Goal: Task Accomplishment & Management: Use online tool/utility

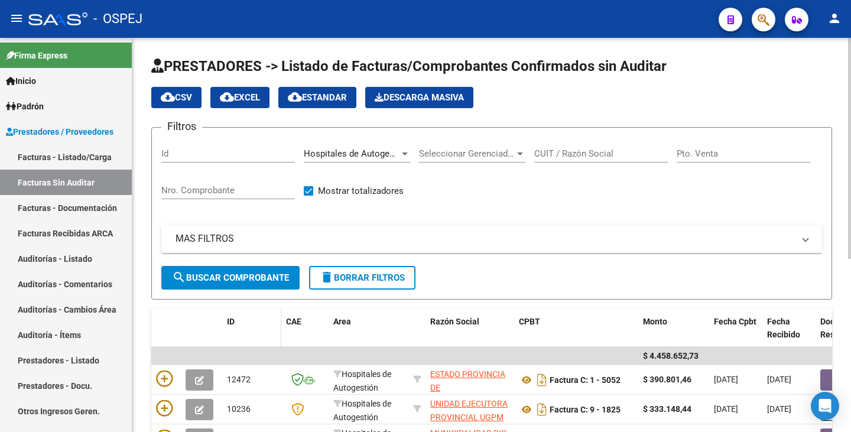
scroll to position [250, 0]
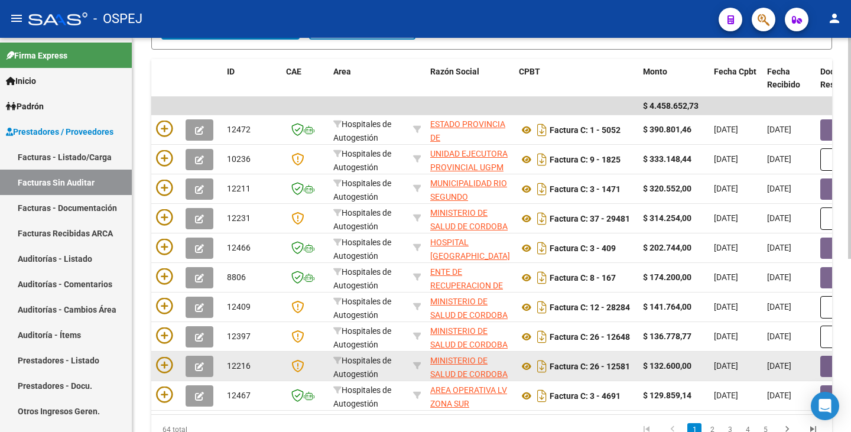
click at [776, 369] on span "[DATE]" at bounding box center [779, 365] width 24 height 9
drag, startPoint x: 776, startPoint y: 369, endPoint x: 774, endPoint y: 376, distance: 7.3
click at [774, 374] on datatable-body-cell "[DATE]" at bounding box center [788, 365] width 53 height 29
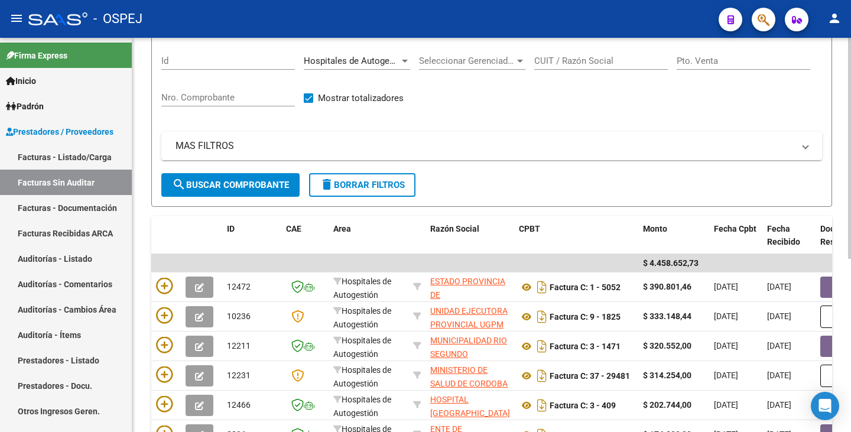
scroll to position [0, 0]
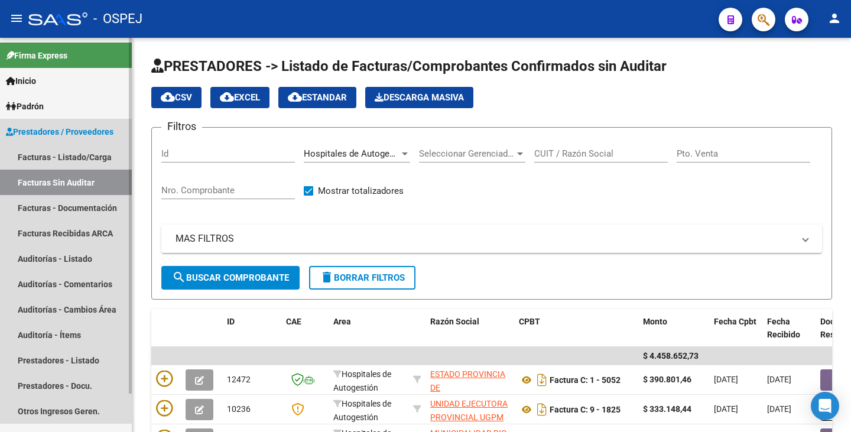
click at [60, 180] on link "Facturas Sin Auditar" at bounding box center [66, 182] width 132 height 25
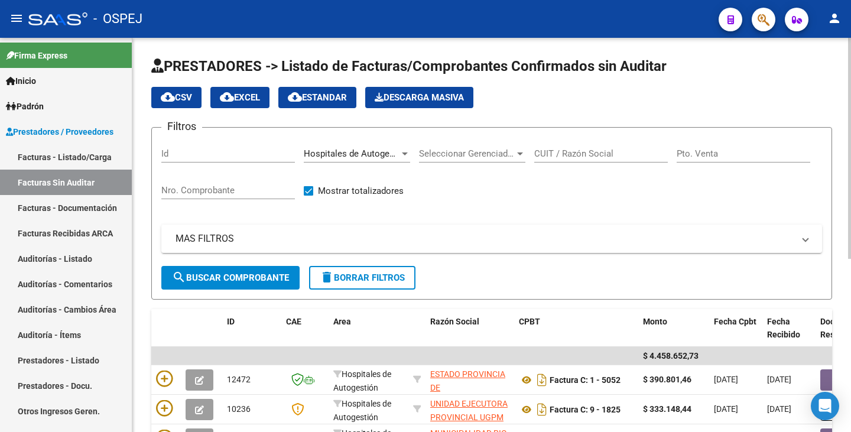
click at [396, 157] on span "Hospitales de Autogestión" at bounding box center [357, 153] width 106 height 11
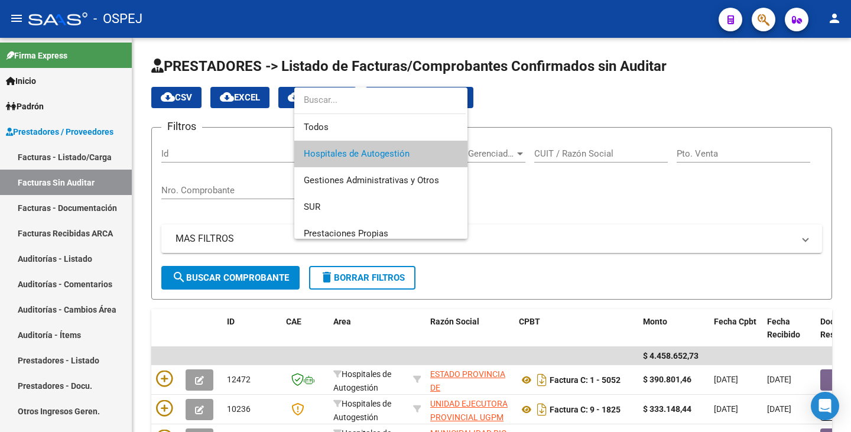
click at [363, 150] on span "Hospitales de Autogestión" at bounding box center [357, 153] width 106 height 11
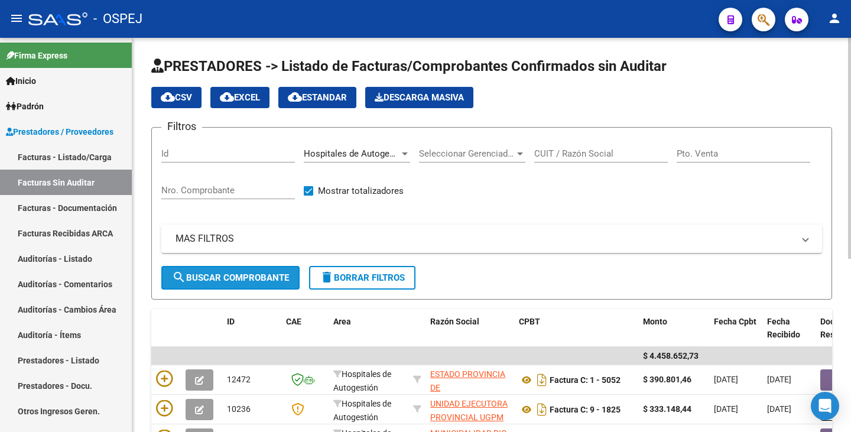
click at [209, 286] on button "search Buscar Comprobante" at bounding box center [230, 278] width 138 height 24
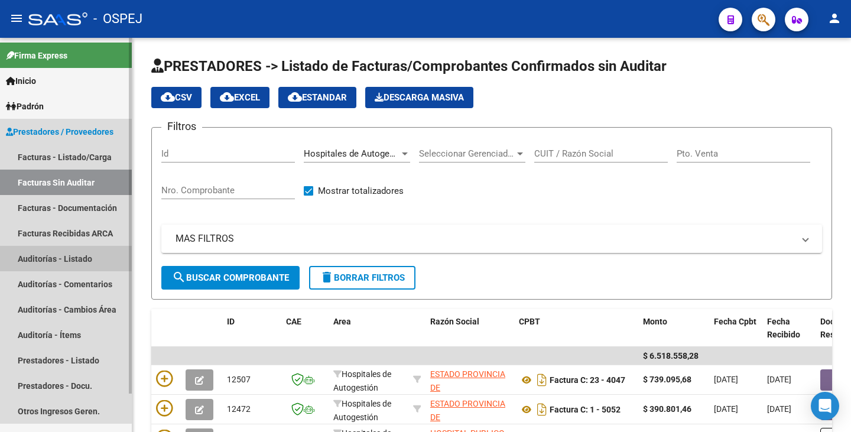
click at [35, 257] on link "Auditorías - Listado" at bounding box center [66, 258] width 132 height 25
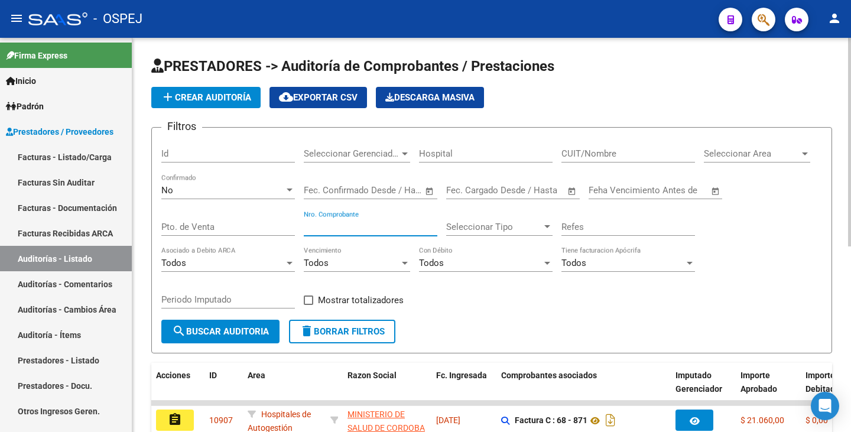
click at [321, 229] on input "Nro. Comprobante" at bounding box center [370, 227] width 133 height 11
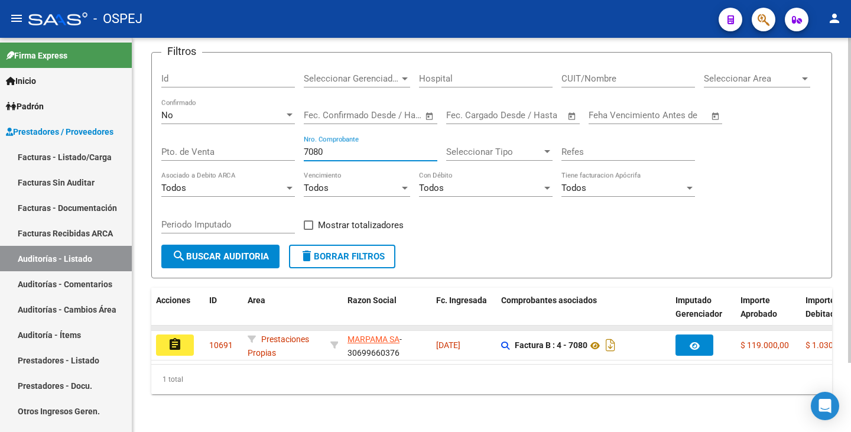
scroll to position [84, 0]
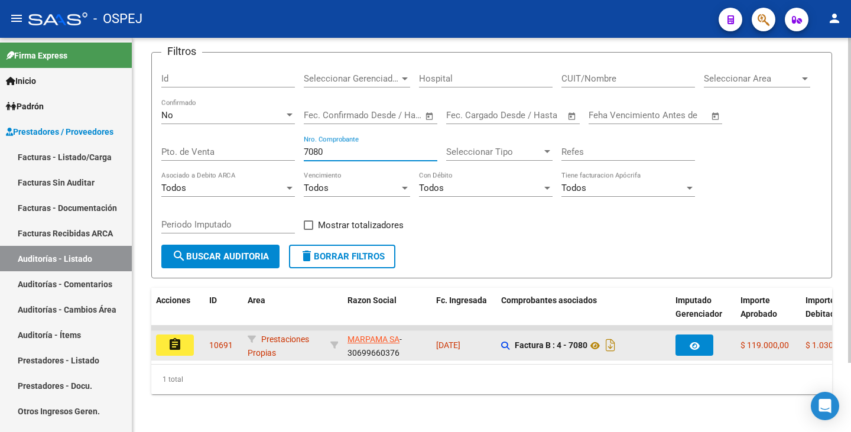
type input "7080"
click at [168, 337] on mat-icon "assignment" at bounding box center [175, 344] width 14 height 14
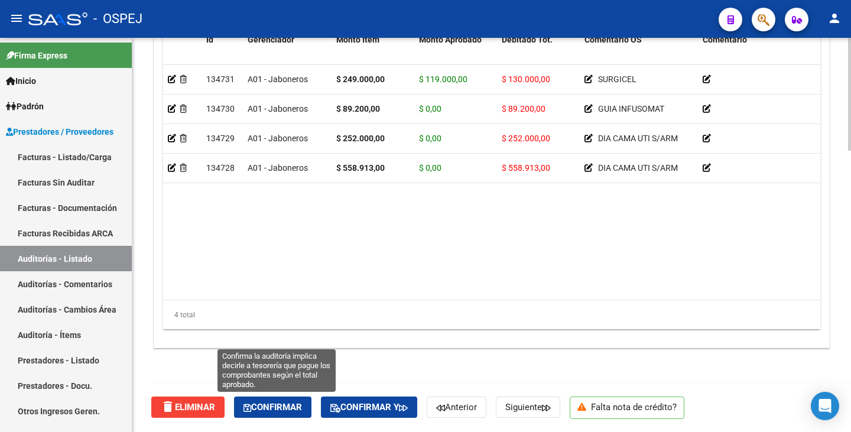
click at [267, 404] on span "Confirmar" at bounding box center [272, 407] width 58 height 11
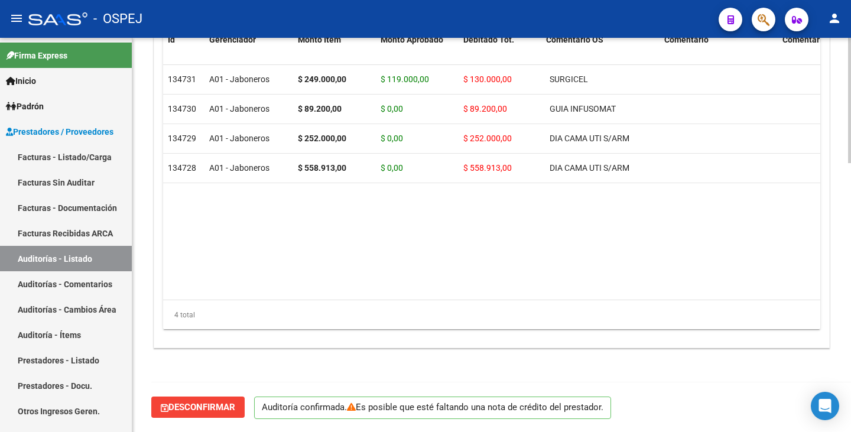
scroll to position [846, 0]
type input "202510"
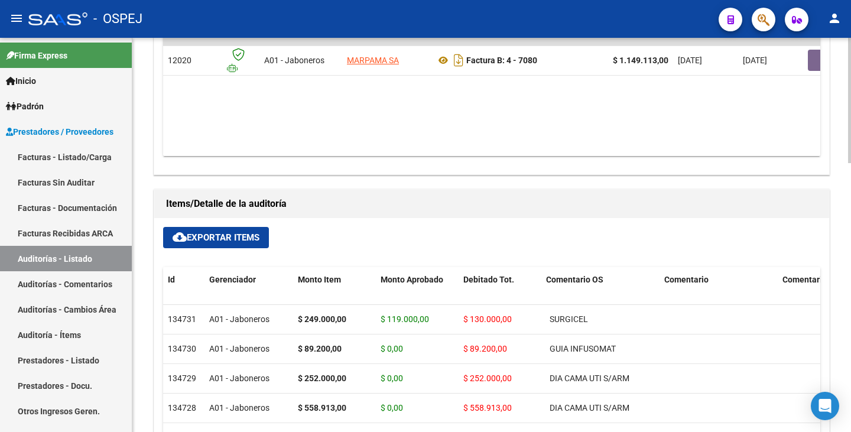
scroll to position [728, 0]
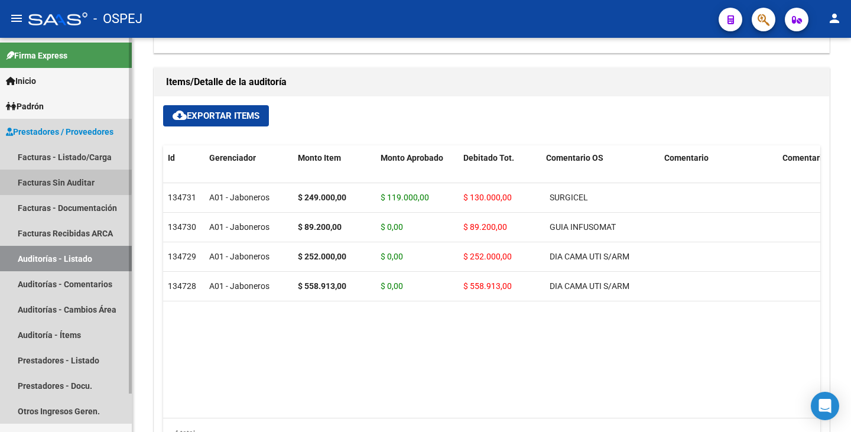
click at [27, 178] on link "Facturas Sin Auditar" at bounding box center [66, 182] width 132 height 25
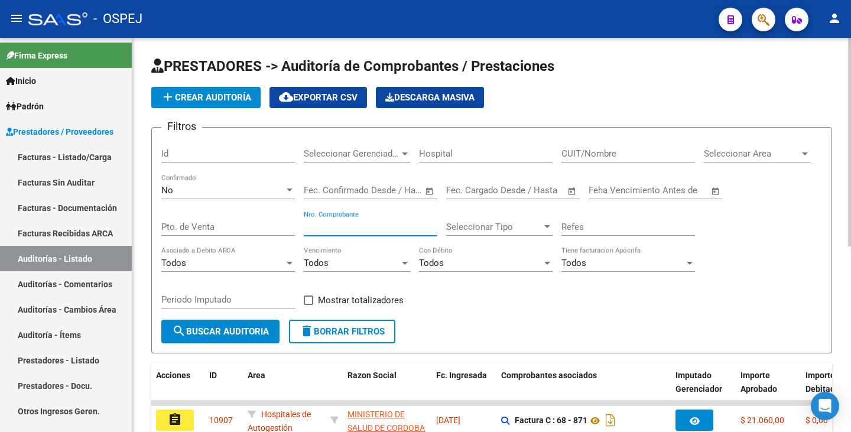
scroll to position [43, 0]
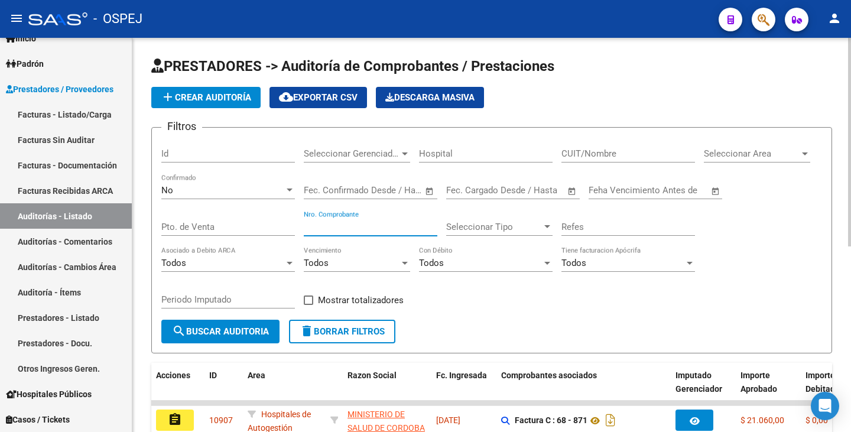
click at [324, 226] on input "Nro. Comprobante" at bounding box center [370, 227] width 133 height 11
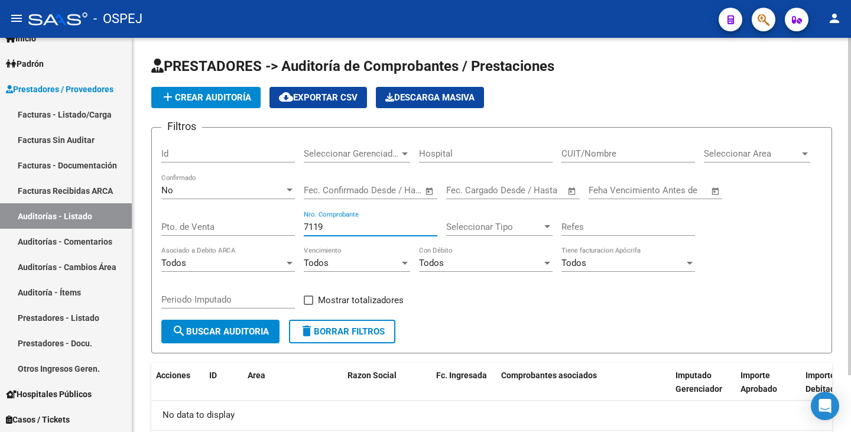
type input "7119"
click at [289, 187] on div at bounding box center [289, 189] width 11 height 9
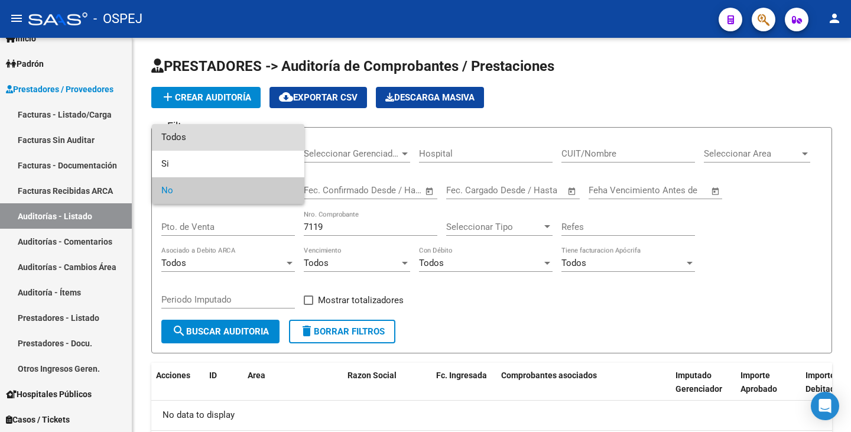
click at [213, 140] on span "Todos" at bounding box center [227, 137] width 133 height 27
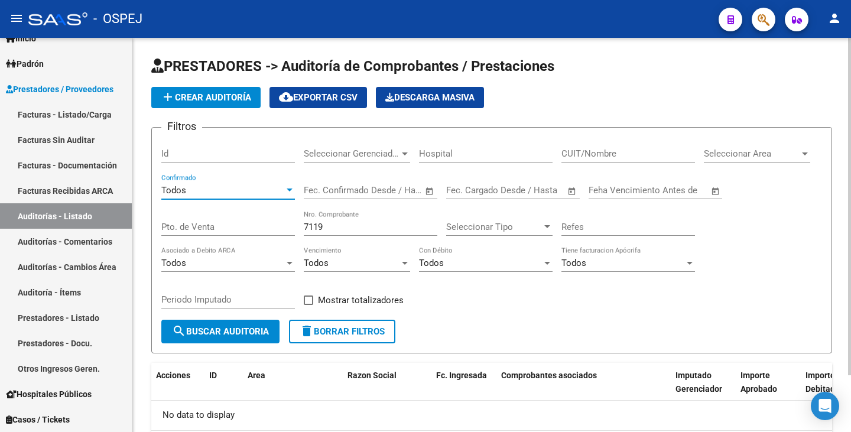
click at [220, 340] on button "search Buscar Auditoria" at bounding box center [220, 332] width 118 height 24
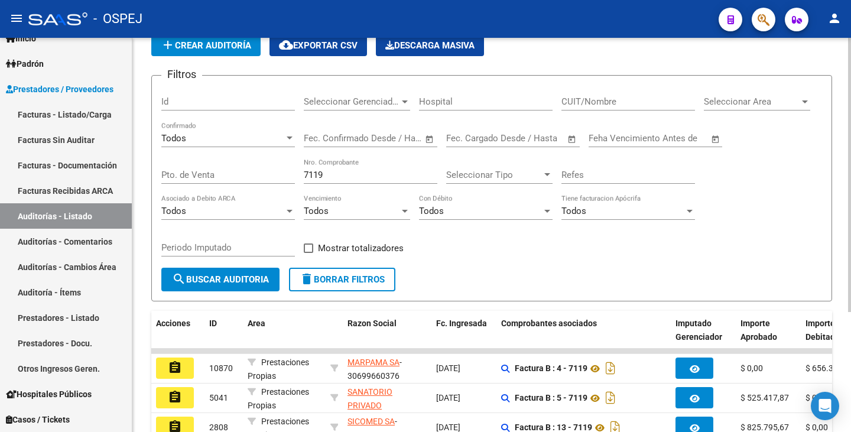
scroll to position [172, 0]
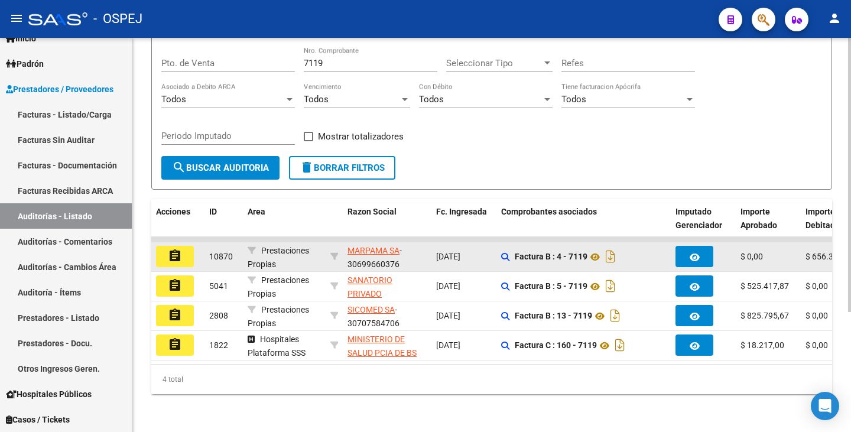
click at [172, 242] on datatable-body-cell "assignment" at bounding box center [177, 256] width 53 height 29
click at [177, 253] on mat-icon "assignment" at bounding box center [175, 256] width 14 height 14
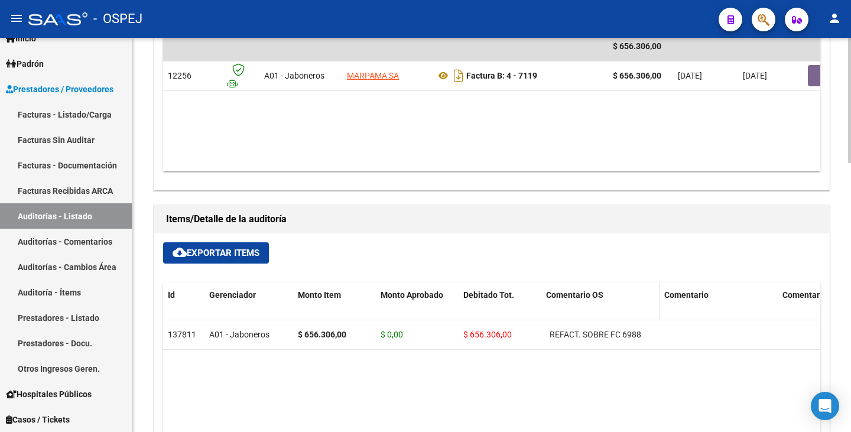
scroll to position [768, 0]
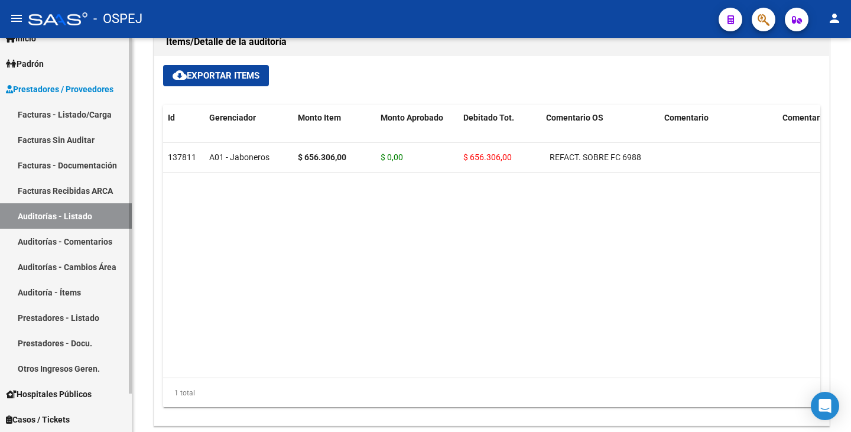
click at [32, 142] on link "Facturas Sin Auditar" at bounding box center [66, 139] width 132 height 25
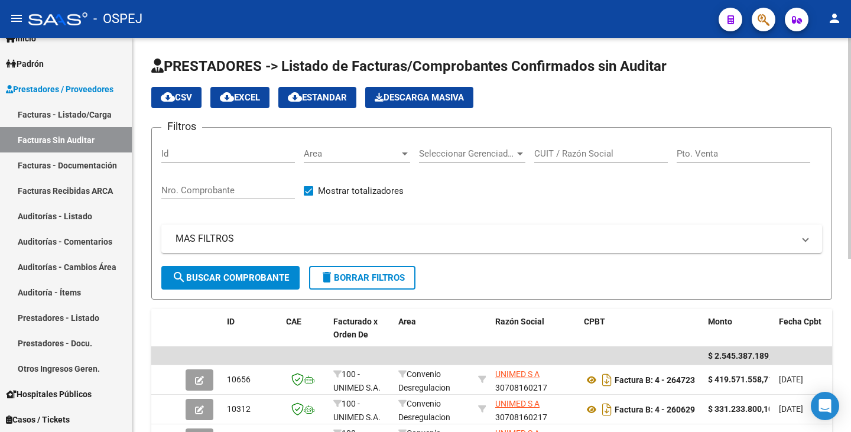
click at [396, 149] on span "Area" at bounding box center [352, 153] width 96 height 11
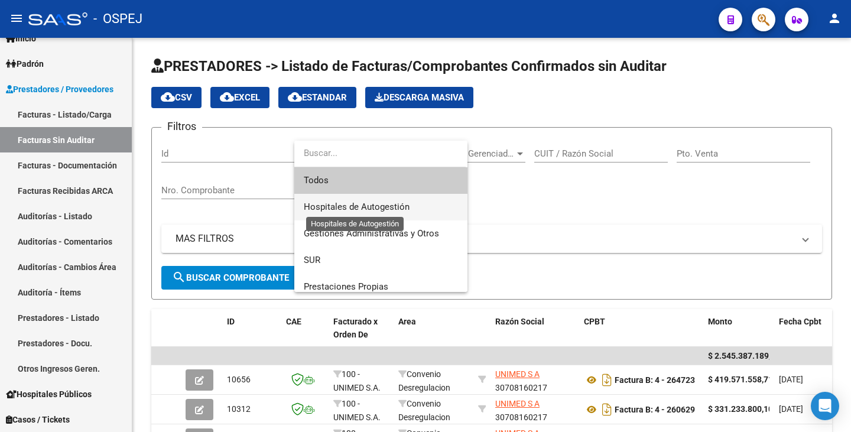
click at [353, 207] on span "Hospitales de Autogestión" at bounding box center [357, 206] width 106 height 11
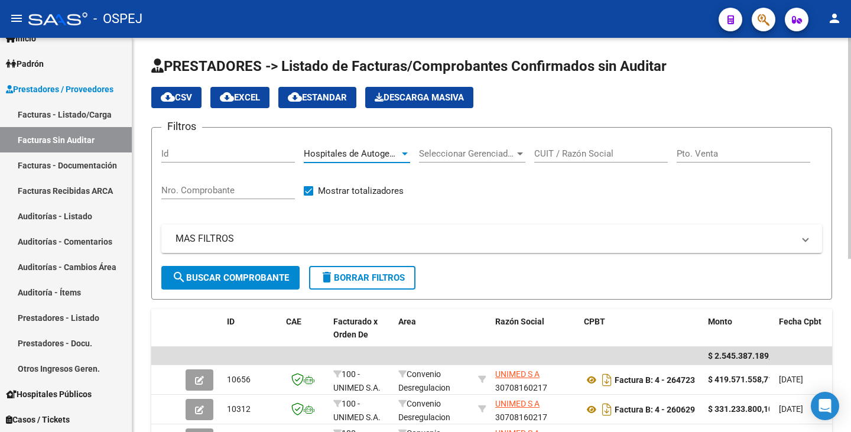
click at [271, 272] on span "search Buscar Comprobante" at bounding box center [230, 277] width 117 height 11
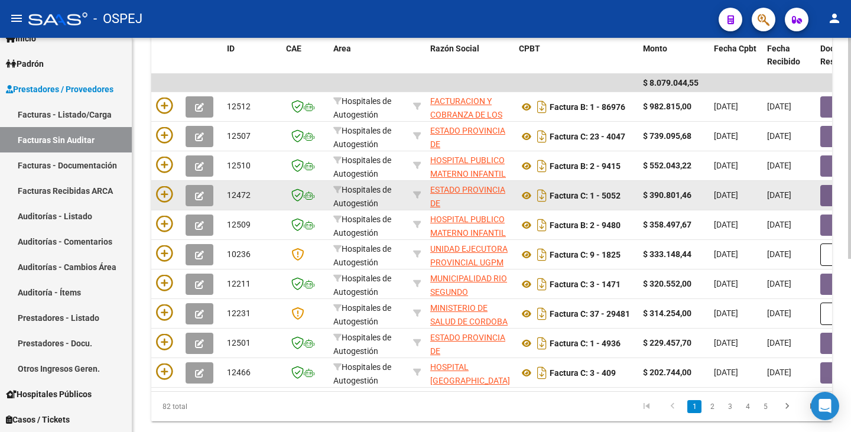
scroll to position [309, 0]
